Goal: Task Accomplishment & Management: Use online tool/utility

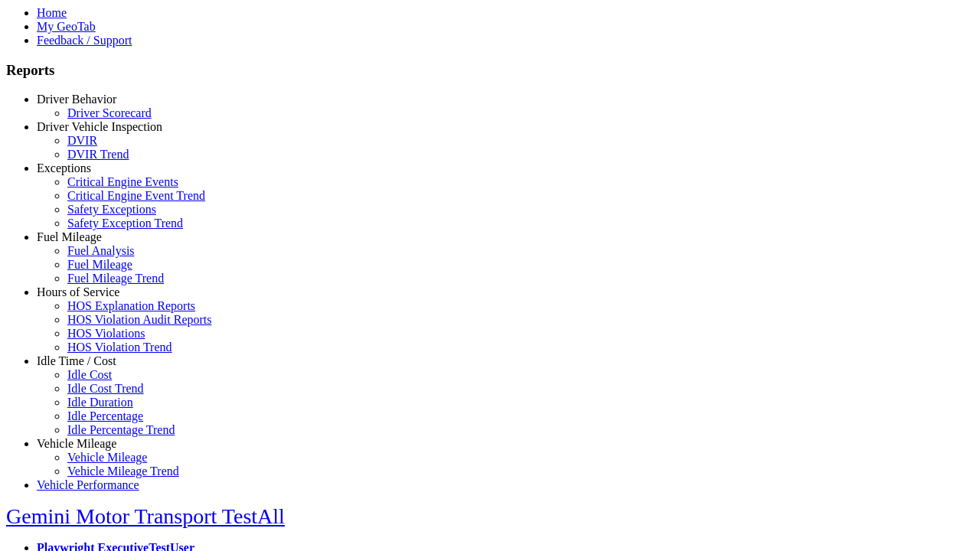
click at [88, 367] on link "Idle Time / Cost" at bounding box center [77, 360] width 80 height 13
click at [100, 409] on link "Idle Duration" at bounding box center [100, 402] width 66 height 13
select select
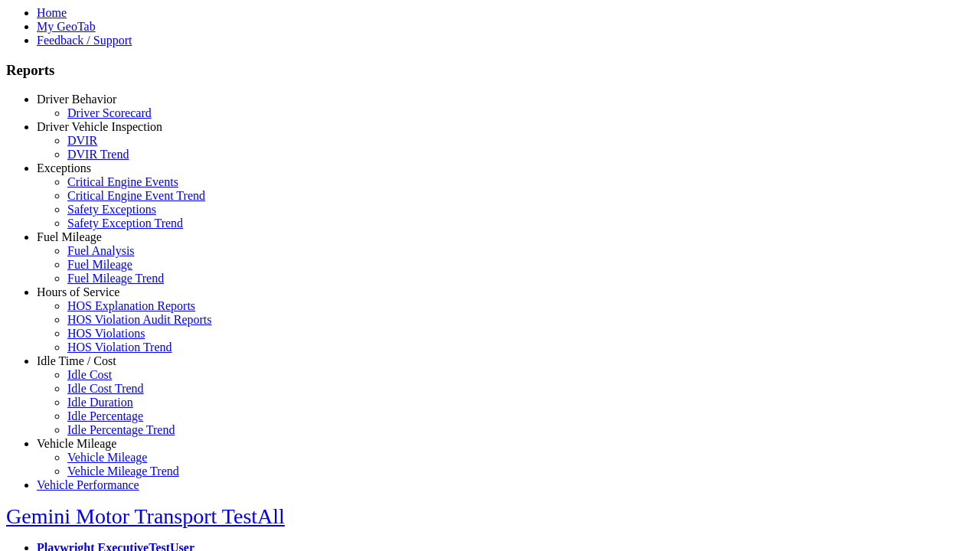
select select
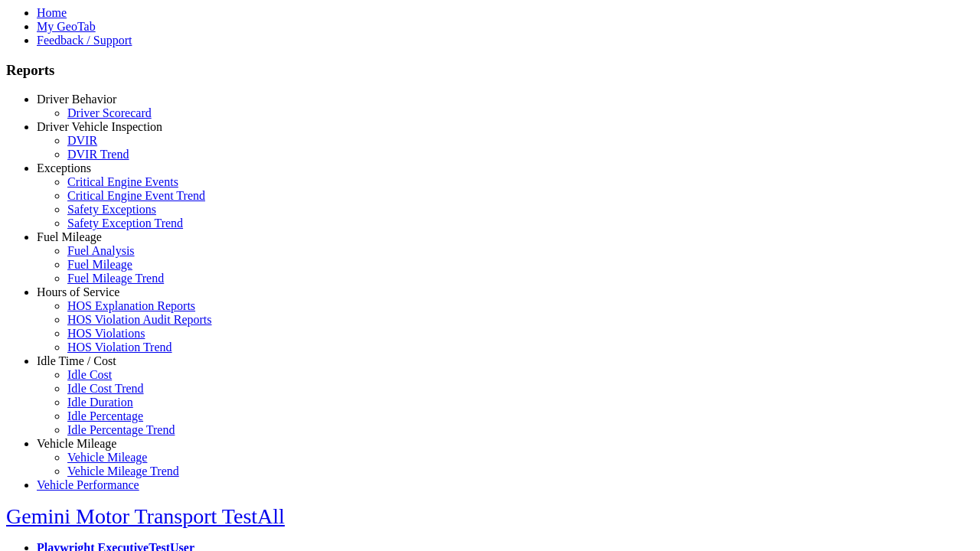
select select
select select "**********"
